Goal: Navigation & Orientation: Find specific page/section

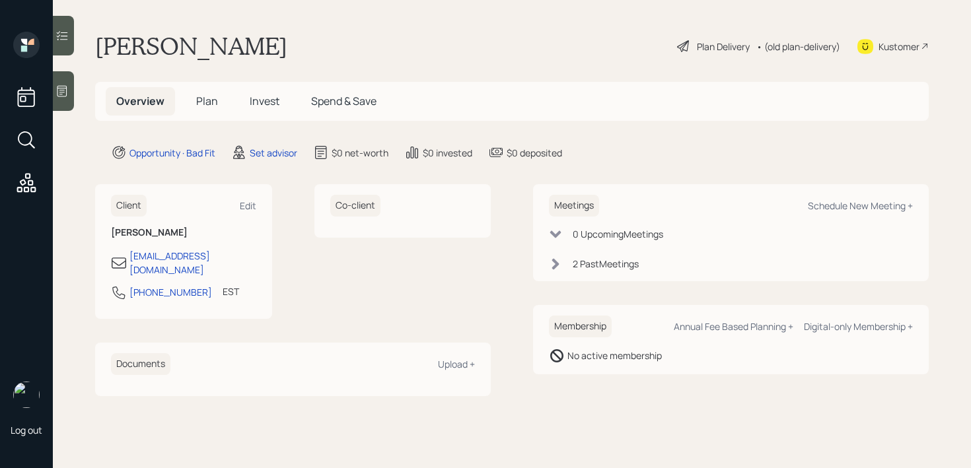
click at [57, 93] on icon at bounding box center [61, 91] width 13 height 13
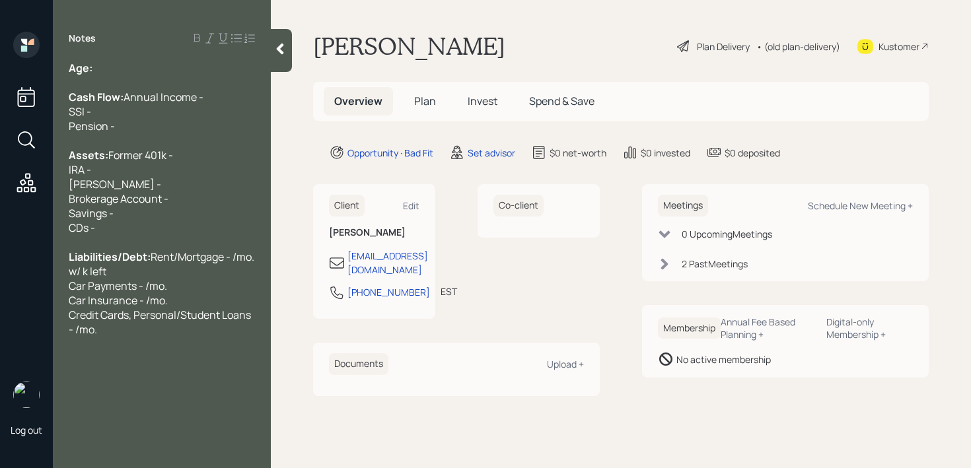
click at [287, 42] on div at bounding box center [281, 50] width 21 height 43
